Goal: Check status: Check status

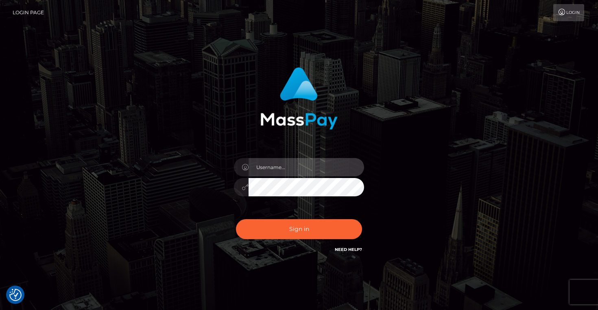
click at [300, 166] on input "text" at bounding box center [307, 167] width 116 height 18
type input "Artem Badlo"
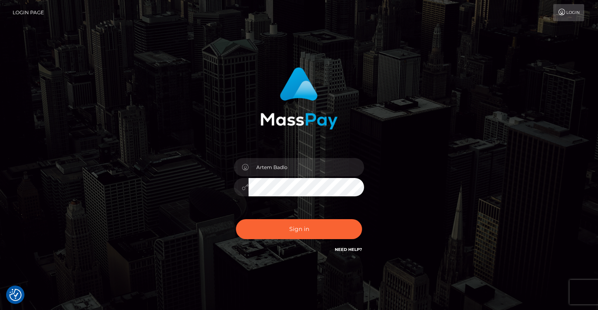
click at [312, 239] on div "Sign in Need Help?" at bounding box center [299, 232] width 142 height 36
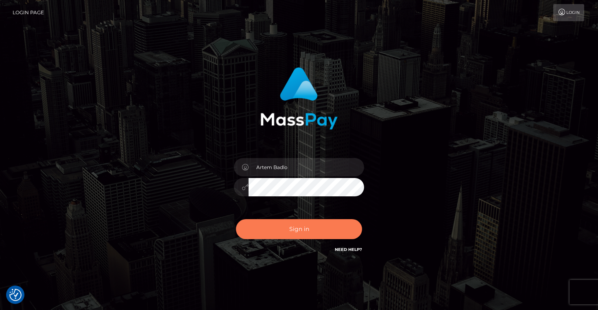
click at [304, 232] on button "Sign in" at bounding box center [299, 229] width 126 height 20
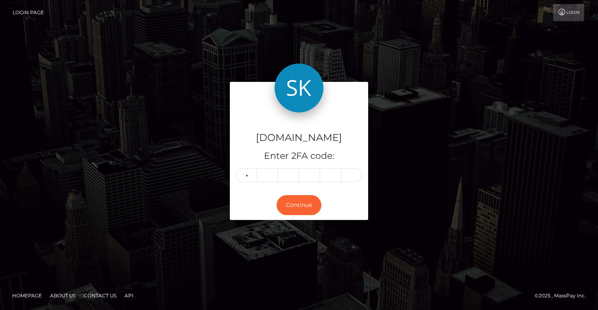
type input "0"
type input "2"
type input "4"
type input "8"
type input "7"
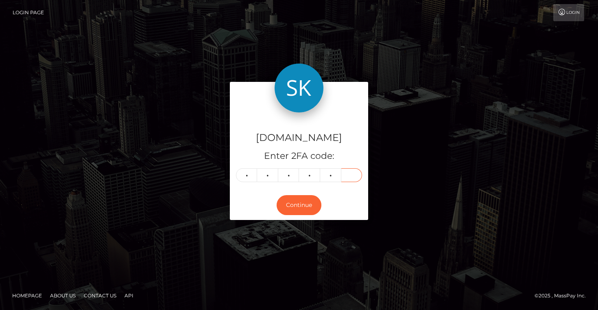
type input "9"
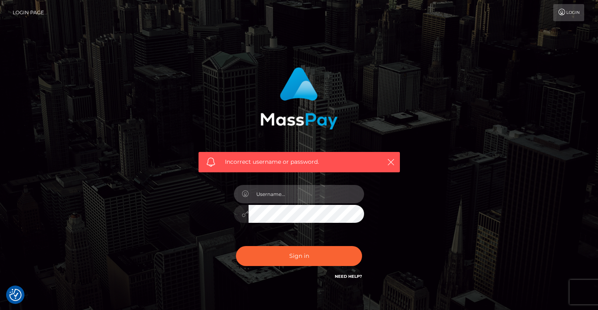
click at [286, 197] on input "text" at bounding box center [307, 194] width 116 height 18
type input "Artem Badlo"
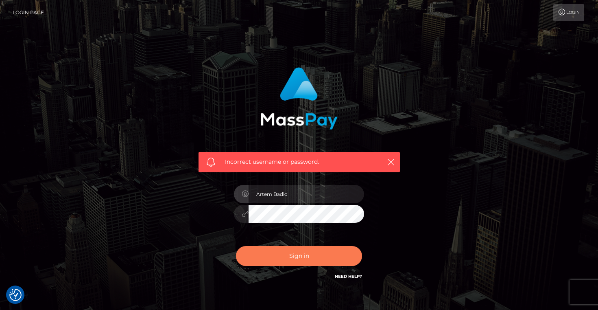
click at [310, 255] on button "Sign in" at bounding box center [299, 256] width 126 height 20
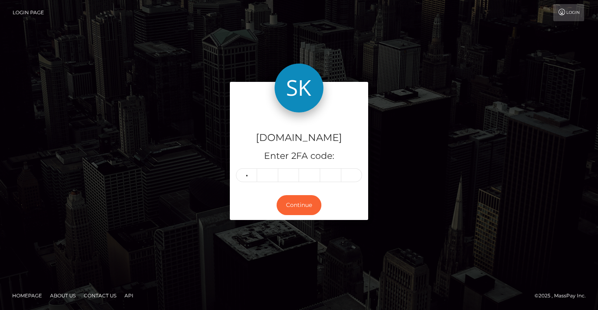
type input "7"
type input "3"
type input "4"
type input "1"
type input "9"
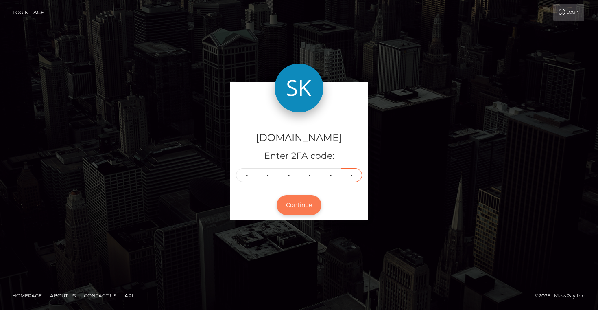
type input "5"
click at [304, 205] on button "Continue" at bounding box center [299, 205] width 45 height 20
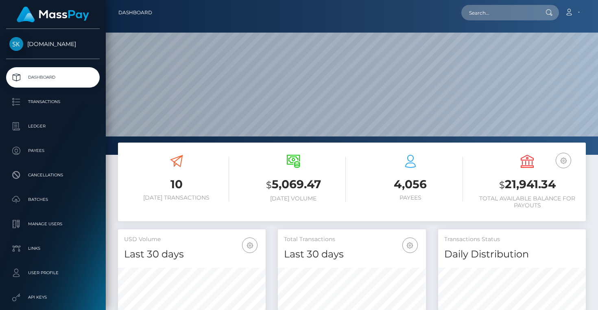
scroll to position [144, 148]
click at [50, 100] on p "Transactions" at bounding box center [52, 102] width 87 height 12
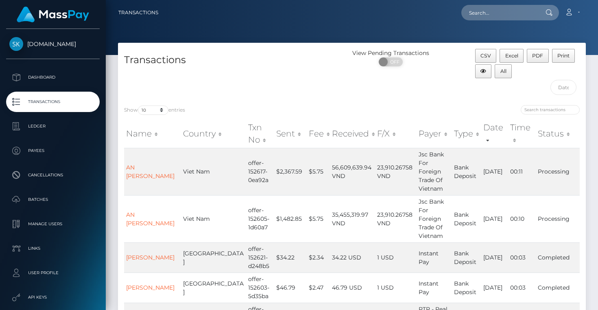
click at [530, 83] on div "CSV Excel PDF Print All" at bounding box center [527, 74] width 117 height 50
click at [534, 110] on input "search" at bounding box center [550, 109] width 59 height 9
paste input "payout_dbc9fc00-7e5c-11f0-8023-0266f44cc279"
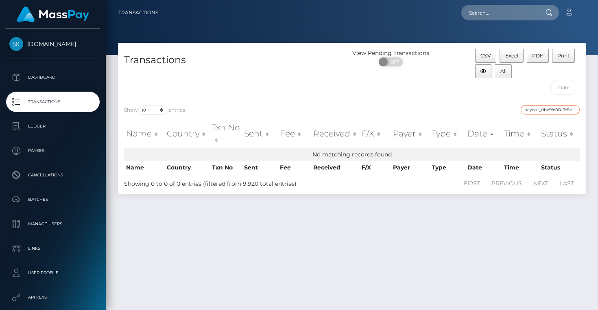
click at [536, 111] on input "payout_dbc9fc00-7e5c-11f0-8023-0266f44cc279" at bounding box center [550, 109] width 59 height 9
paste input "offer-151930-fb584e"
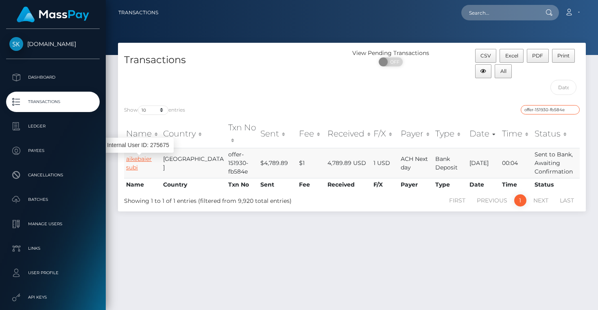
type input "offer-151930-fb584e"
click at [144, 161] on link "aikebaier subi" at bounding box center [139, 163] width 26 height 16
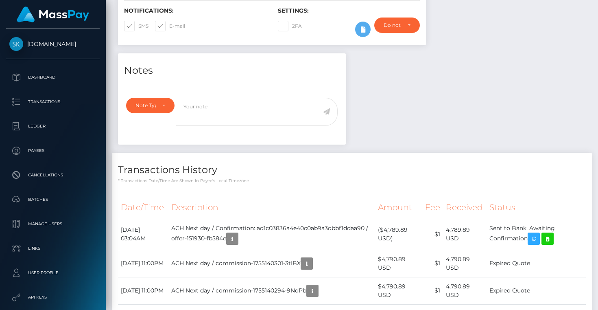
scroll to position [298, 0]
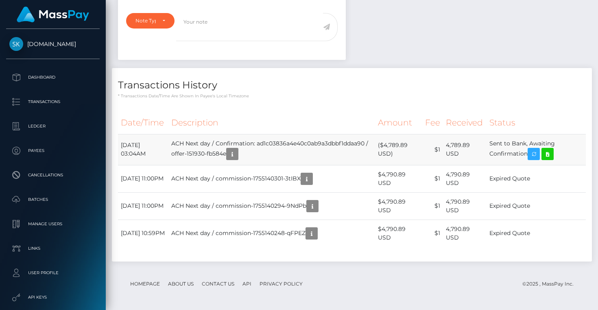
drag, startPoint x: 496, startPoint y: 142, endPoint x: 533, endPoint y: 153, distance: 38.6
click at [533, 153] on td "Sent to Bank, Awaiting Confirmation" at bounding box center [535, 149] width 99 height 31
copy td "Sent to Bank, Awaiting Confirmation"
click at [552, 151] on icon at bounding box center [548, 154] width 10 height 10
